Goal: Task Accomplishment & Management: Manage account settings

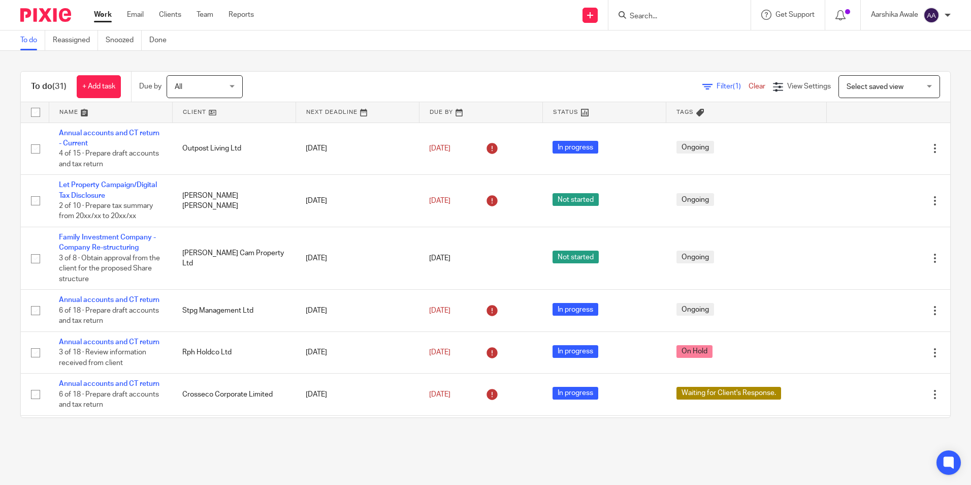
scroll to position [1217, 0]
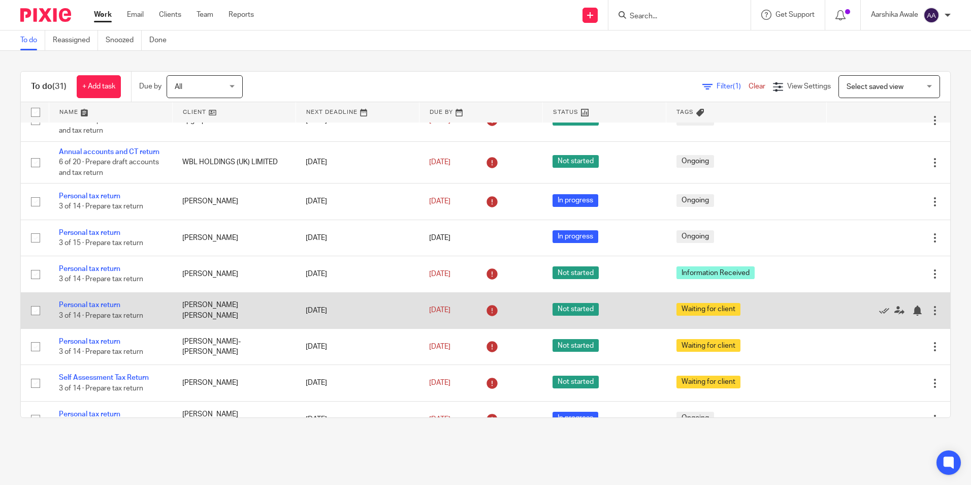
scroll to position [813, 0]
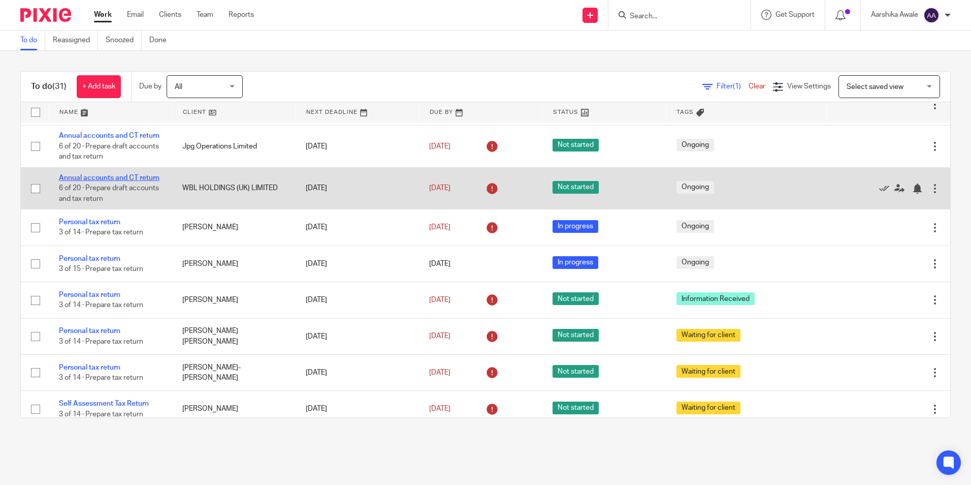
click at [123, 181] on link "Annual accounts and CT return" at bounding box center [109, 177] width 101 height 7
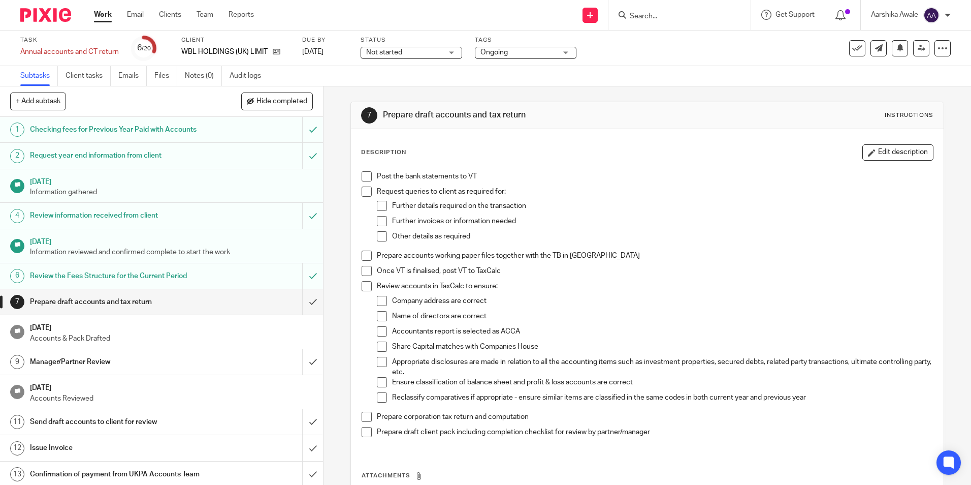
click at [332, 324] on div "7 Prepare draft accounts and tax return Instructions Description Edit descripti…" at bounding box center [648, 285] width 648 height 398
click at [60, 8] on div at bounding box center [42, 15] width 84 height 30
click at [59, 14] on img at bounding box center [45, 15] width 51 height 14
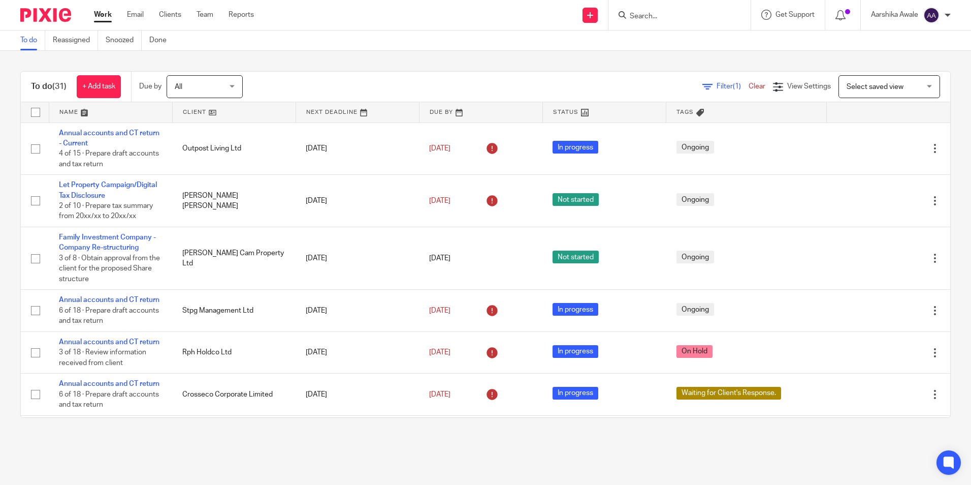
click at [0, 263] on html "Work Email Clients Team Reports Work Email Clients Team Reports Settings Send n…" at bounding box center [485, 242] width 971 height 485
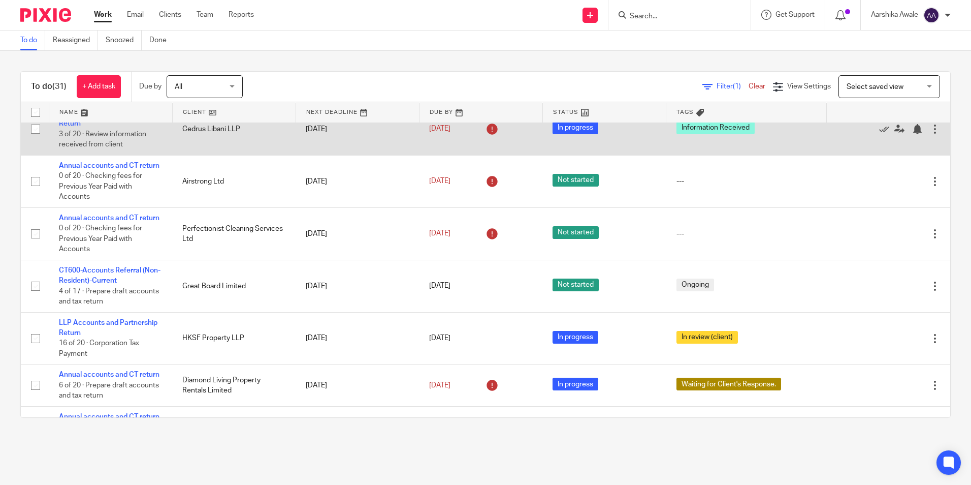
scroll to position [508, 0]
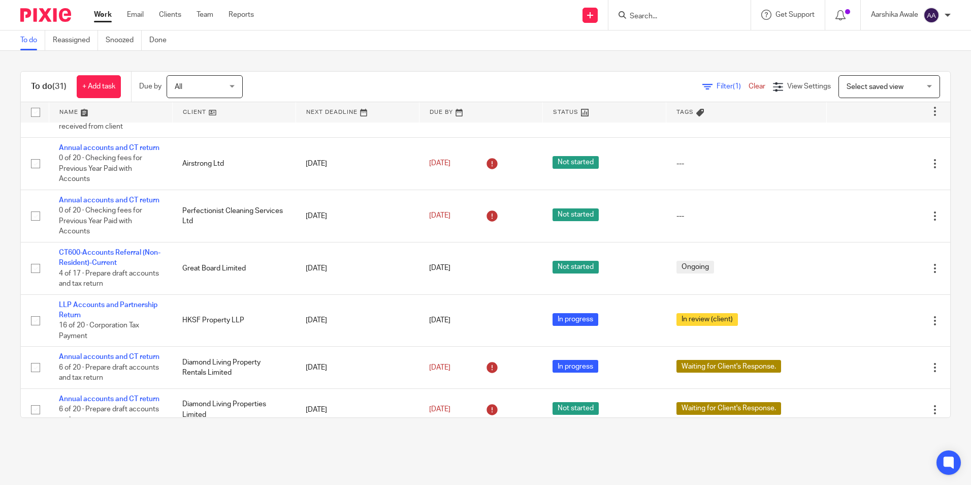
click at [330, 48] on div "To do Reassigned Snoozed Done" at bounding box center [485, 40] width 971 height 20
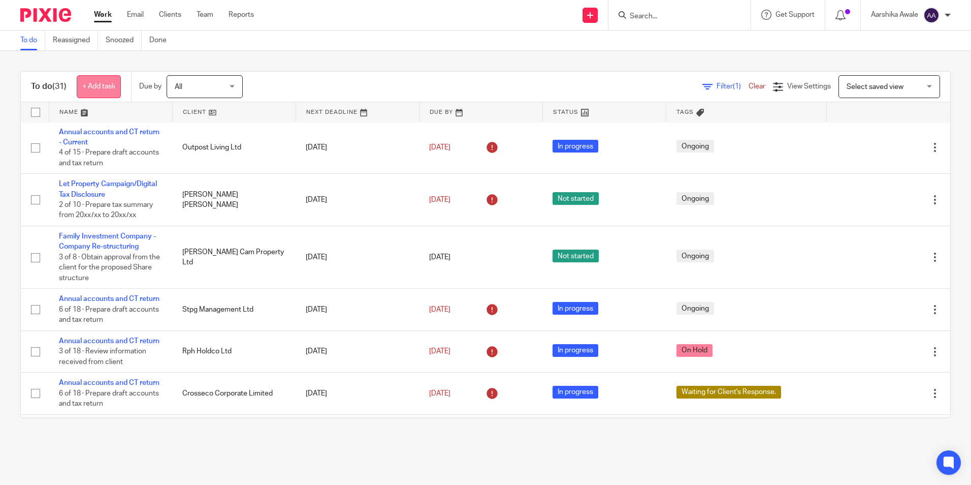
scroll to position [0, 0]
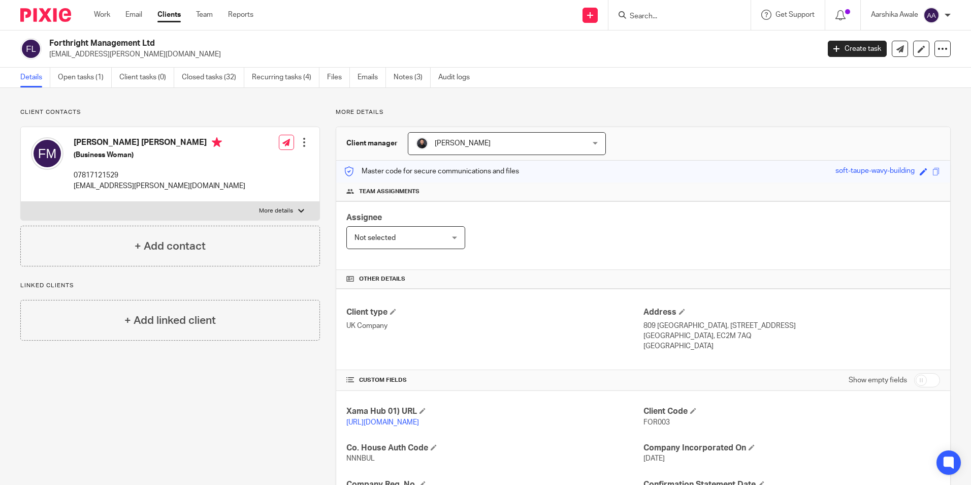
click at [50, 17] on img at bounding box center [45, 15] width 51 height 14
